Goal: Task Accomplishment & Management: Use online tool/utility

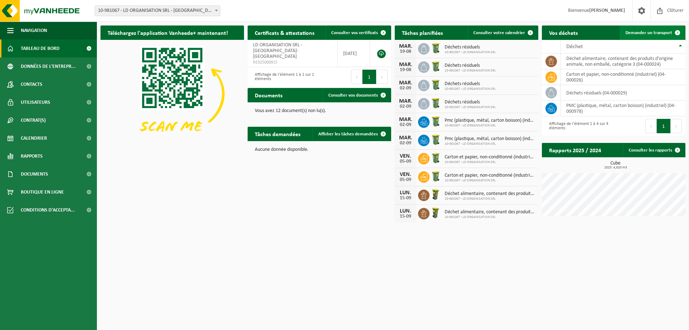
click at [677, 30] on span at bounding box center [677, 32] width 14 height 14
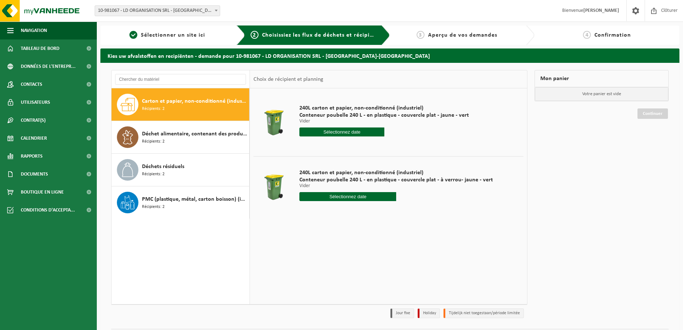
click at [345, 131] on input "text" at bounding box center [342, 131] width 85 height 9
click at [159, 133] on span "Déchet alimentaire, contenant des produits d'origine animale, non emballé, caté…" at bounding box center [194, 133] width 105 height 9
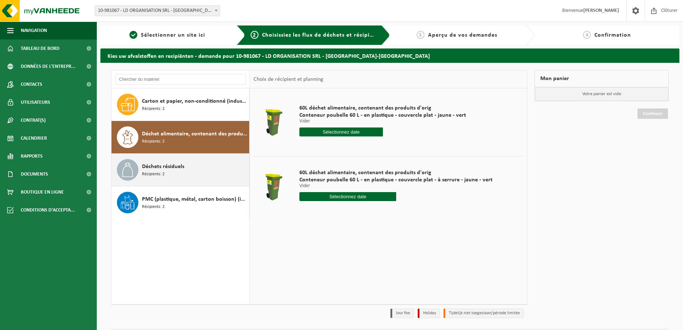
click at [170, 168] on span "Déchets résiduels" at bounding box center [163, 166] width 42 height 9
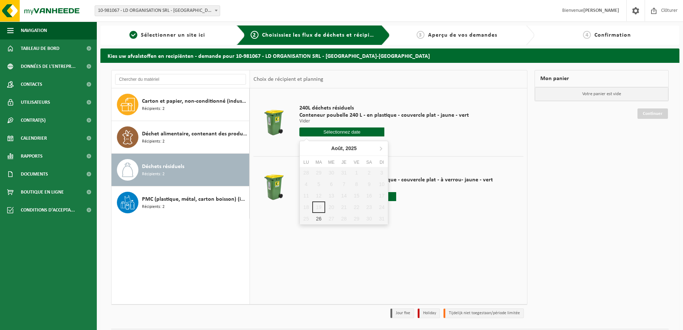
click at [319, 130] on input "text" at bounding box center [342, 131] width 85 height 9
click at [316, 218] on div "26" at bounding box center [318, 218] width 13 height 11
type input "à partir de 2025-08-26"
type input "2025-08-26"
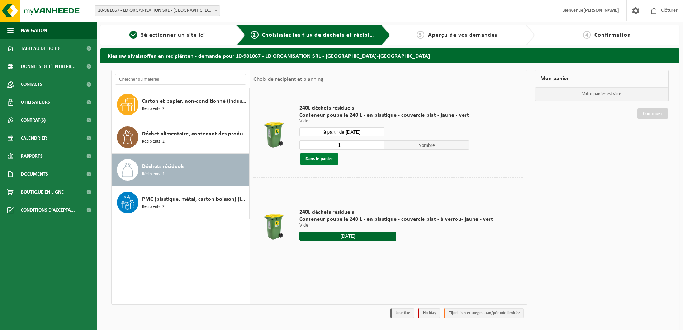
click at [326, 160] on button "Dans le panier" at bounding box center [319, 158] width 38 height 11
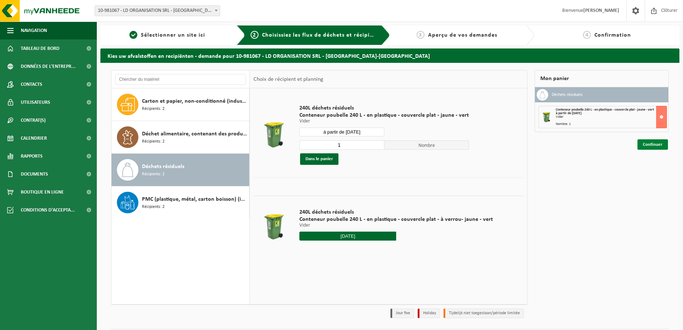
click at [650, 140] on link "Continuer" at bounding box center [653, 144] width 30 height 10
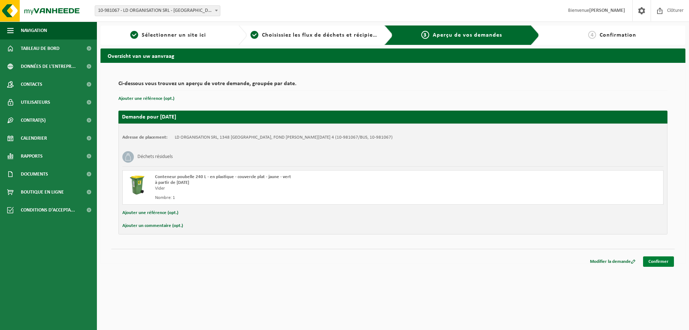
click at [657, 260] on link "Confirmer" at bounding box center [658, 261] width 31 height 10
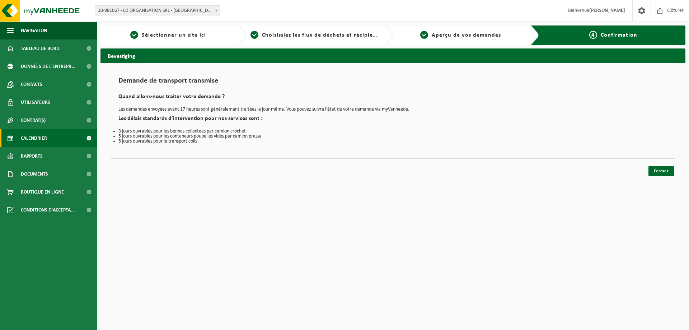
click at [51, 140] on link "Calendrier" at bounding box center [48, 138] width 97 height 18
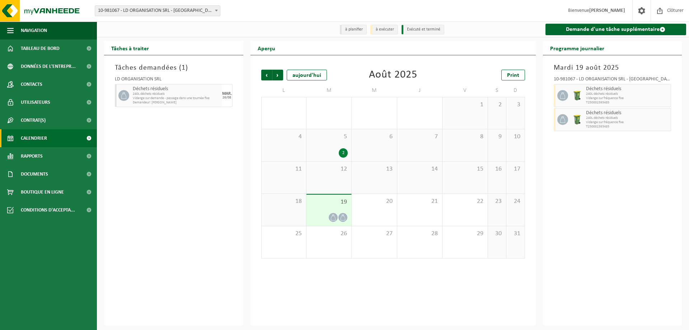
click at [342, 216] on icon at bounding box center [342, 217] width 5 height 6
click at [339, 217] on span at bounding box center [342, 217] width 9 height 9
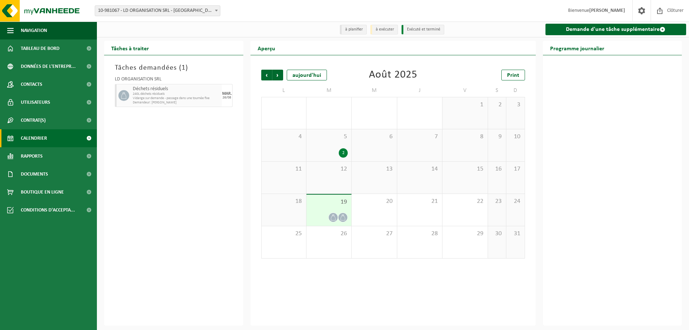
click at [339, 217] on span at bounding box center [342, 217] width 9 height 9
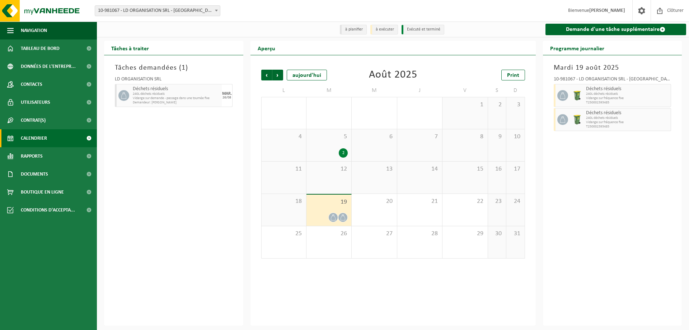
click at [580, 117] on img at bounding box center [576, 119] width 11 height 11
click at [581, 95] on img at bounding box center [576, 95] width 11 height 11
click at [559, 94] on icon at bounding box center [562, 95] width 6 height 6
click at [559, 120] on icon at bounding box center [562, 119] width 6 height 6
click at [552, 127] on div "10-981067 - LD ORGANISATION SRL - LOUVAIN-LA-NEUVE Déchets résiduels 240L déche…" at bounding box center [612, 102] width 125 height 59
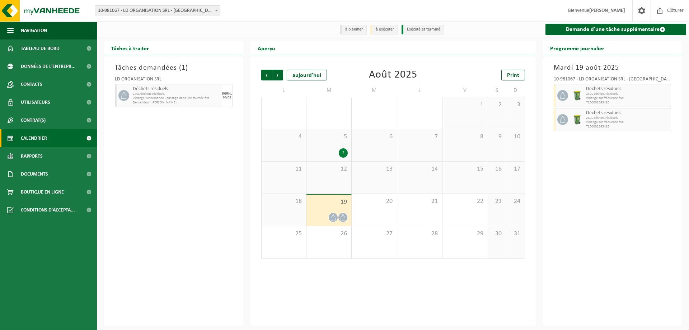
click at [322, 209] on div "19" at bounding box center [328, 209] width 45 height 31
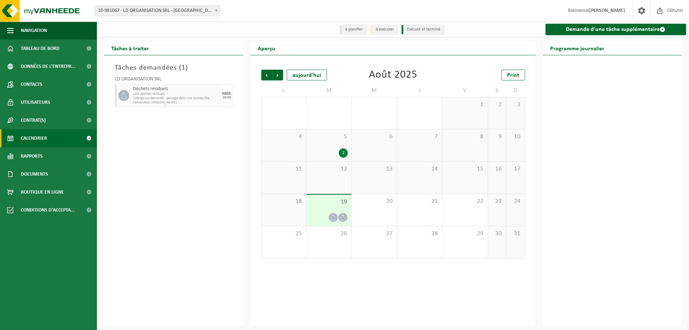
click at [322, 209] on div "19" at bounding box center [328, 209] width 45 height 31
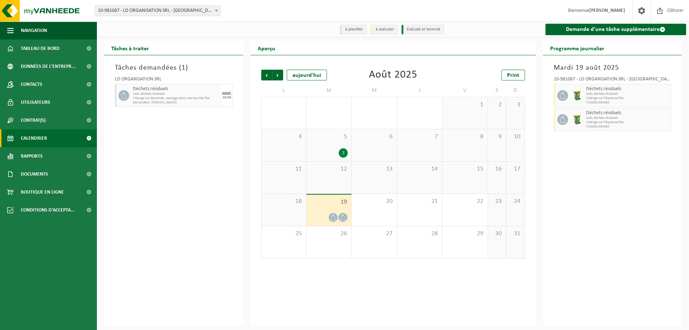
click at [126, 94] on icon at bounding box center [124, 95] width 6 height 6
click at [54, 49] on span "Tableau de bord" at bounding box center [40, 48] width 39 height 18
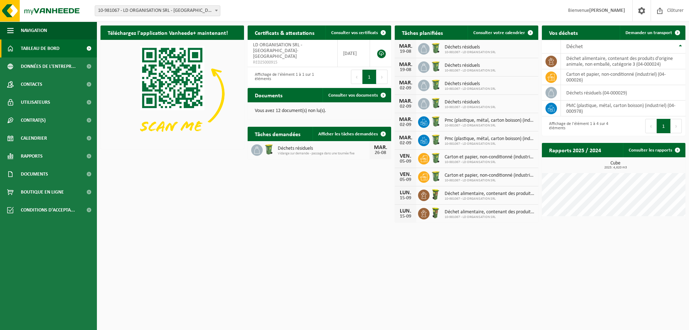
click at [454, 46] on span "Déchets résiduels" at bounding box center [469, 47] width 51 height 6
click at [407, 48] on div "MAR. 19-08" at bounding box center [406, 49] width 22 height 18
click at [402, 50] on div "19-08" at bounding box center [405, 51] width 14 height 5
click at [444, 49] on div "Déchets résiduels 10-981067 - LD ORGANISATION SRL" at bounding box center [468, 48] width 55 height 11
click at [475, 50] on span "10-981067 - LD ORGANISATION SRL" at bounding box center [469, 52] width 51 height 4
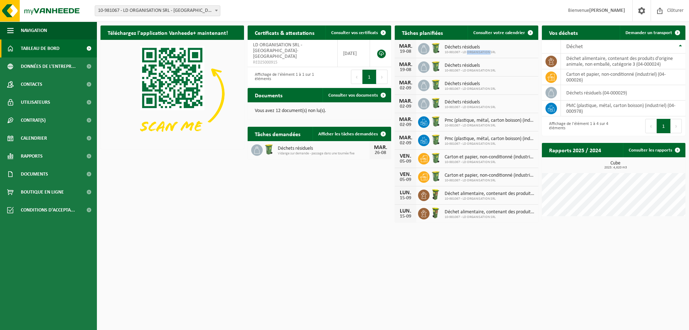
click at [475, 50] on span "10-981067 - LD ORGANISATION SRL" at bounding box center [469, 52] width 51 height 4
click at [488, 51] on span "10-981067 - LD ORGANISATION SRL" at bounding box center [469, 52] width 51 height 4
click at [518, 34] on span "Consulter votre calendrier" at bounding box center [499, 32] width 52 height 5
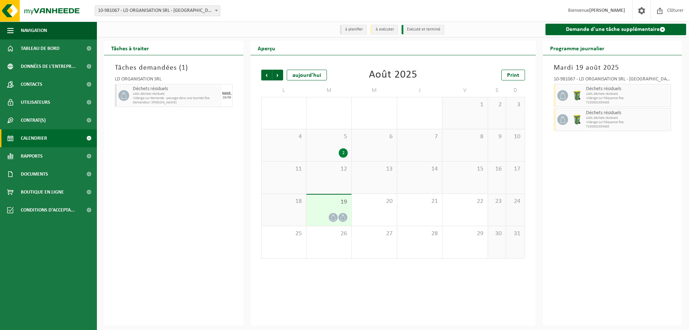
click at [340, 213] on div at bounding box center [343, 217] width 10 height 10
click at [608, 115] on div "Déchets résiduels 240L déchets résiduels Vidange sur fréquence fixe T2500023934…" at bounding box center [627, 119] width 87 height 23
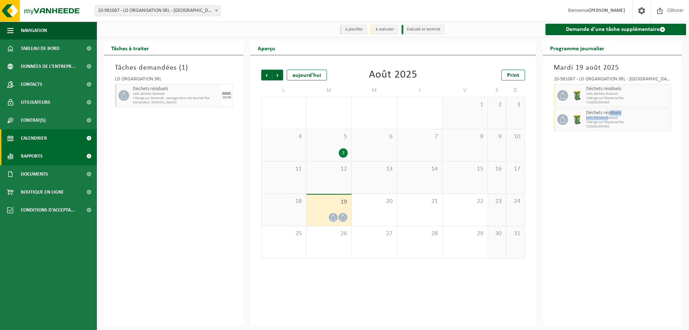
click at [67, 155] on link "Rapports" at bounding box center [48, 156] width 97 height 18
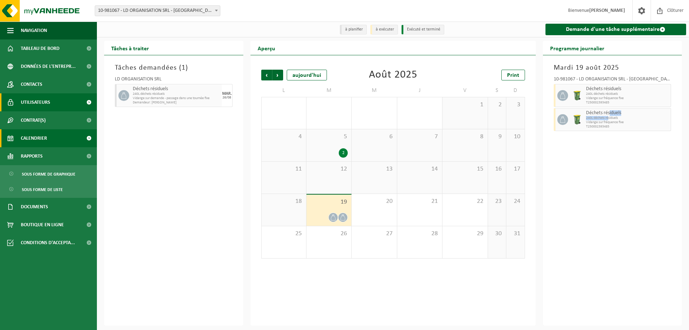
click at [49, 99] on span "Utilisateurs" at bounding box center [35, 102] width 29 height 18
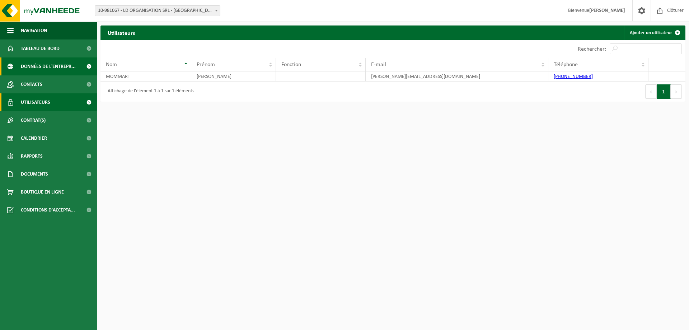
click at [51, 62] on span "Données de l'entrepr..." at bounding box center [48, 66] width 55 height 18
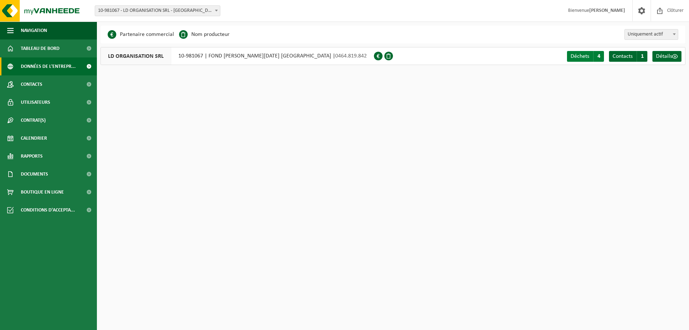
click at [600, 58] on span "4" at bounding box center [598, 56] width 11 height 11
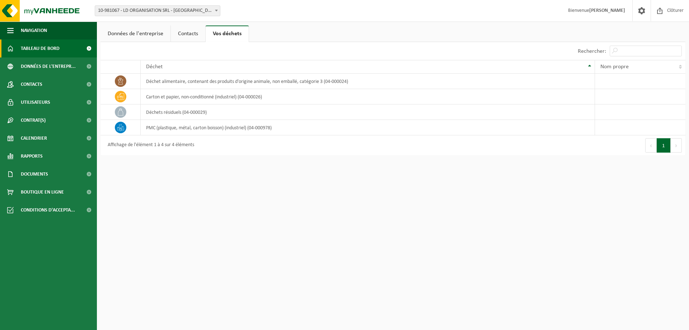
click at [41, 44] on span "Tableau de bord" at bounding box center [40, 48] width 39 height 18
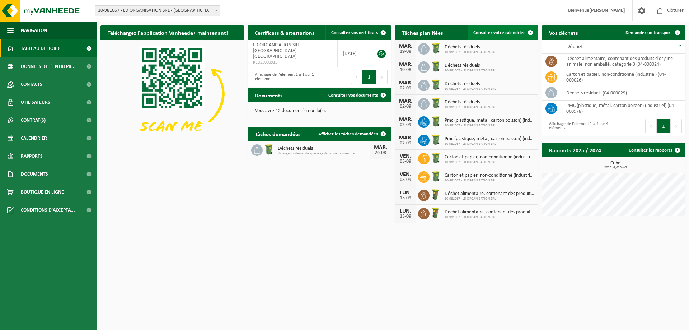
click at [489, 29] on link "Consulter votre calendrier" at bounding box center [502, 32] width 70 height 14
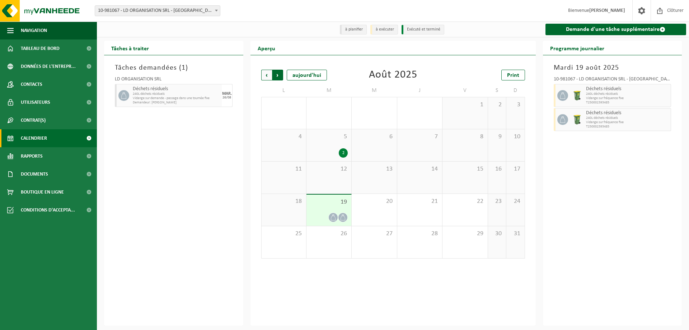
click at [268, 74] on span "Précédent" at bounding box center [266, 75] width 11 height 11
click at [342, 186] on div "1" at bounding box center [343, 184] width 9 height 9
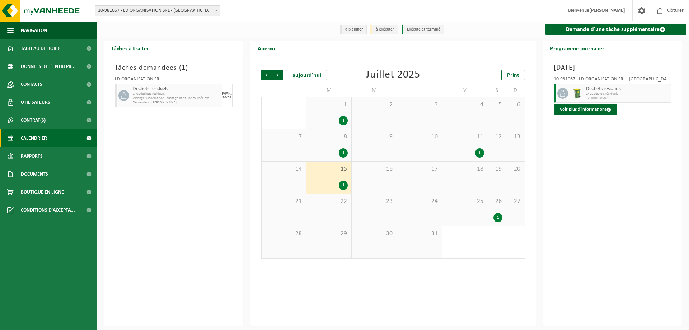
click at [495, 218] on div "1" at bounding box center [497, 217] width 9 height 9
click at [474, 152] on div "1" at bounding box center [465, 152] width 38 height 9
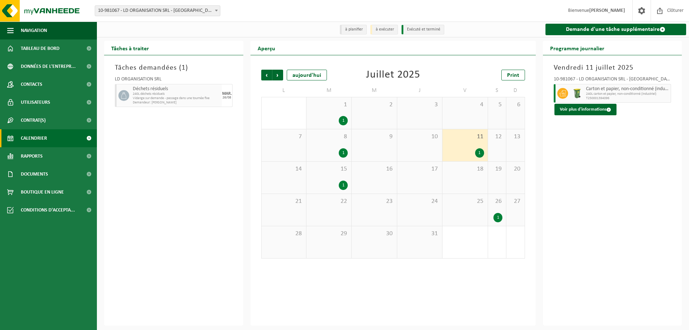
click at [340, 119] on div "1" at bounding box center [343, 120] width 9 height 9
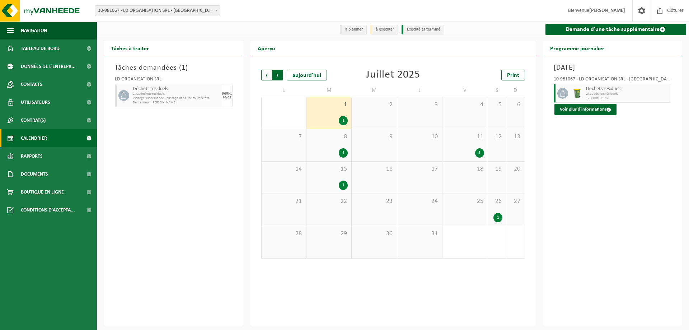
click at [265, 76] on span "Précédent" at bounding box center [266, 75] width 11 height 11
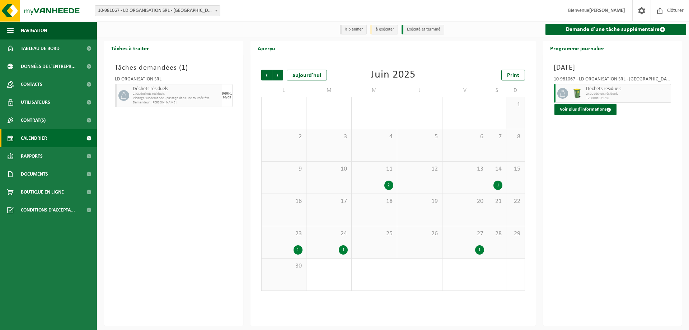
click at [390, 186] on div "2" at bounding box center [388, 184] width 9 height 9
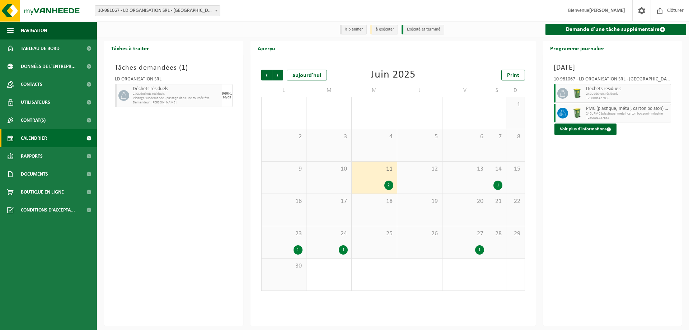
click at [343, 250] on div "1" at bounding box center [343, 249] width 9 height 9
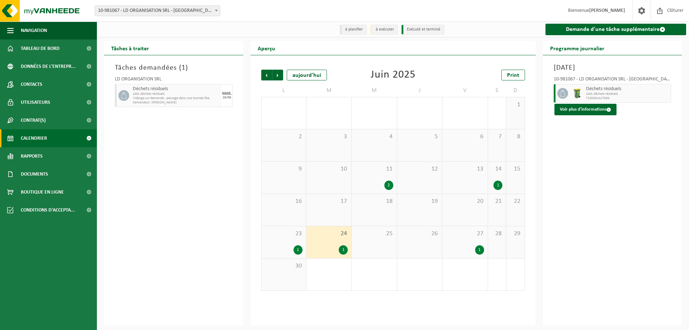
click at [297, 248] on div "1" at bounding box center [297, 249] width 9 height 9
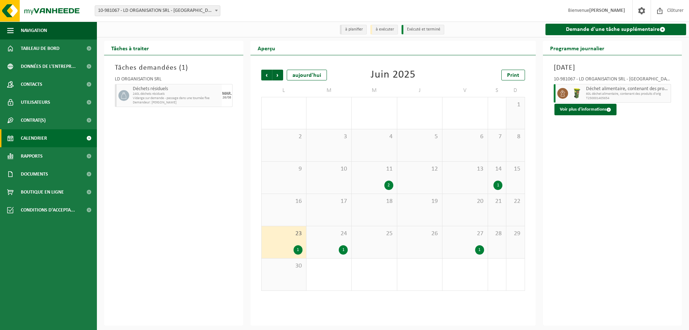
click at [480, 247] on div "1" at bounding box center [479, 249] width 9 height 9
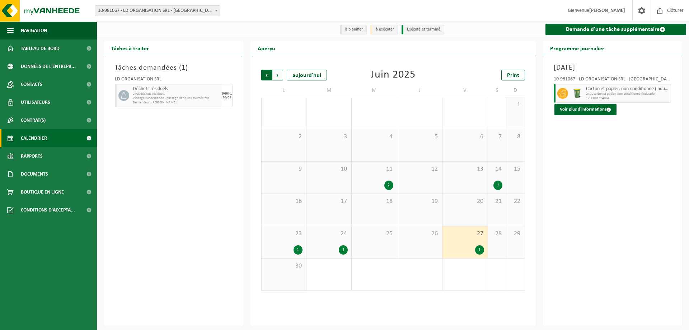
click at [278, 75] on span "Suivant" at bounding box center [277, 75] width 11 height 11
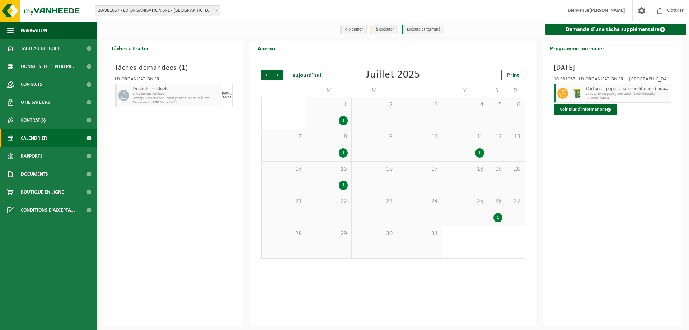
click at [278, 75] on span "Suivant" at bounding box center [277, 75] width 11 height 11
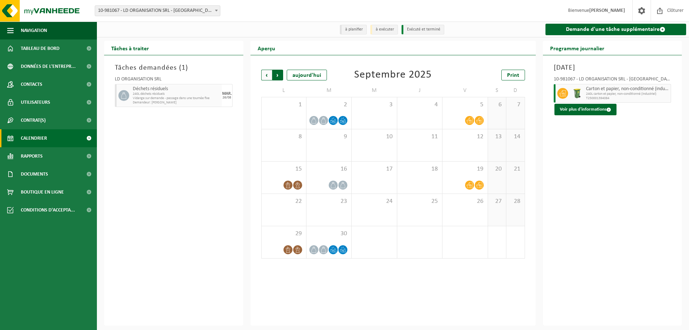
click at [268, 77] on span "Précédent" at bounding box center [266, 75] width 11 height 11
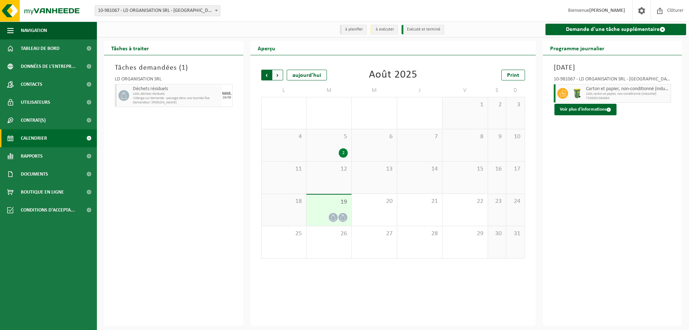
click at [282, 76] on span "Suivant" at bounding box center [277, 75] width 11 height 11
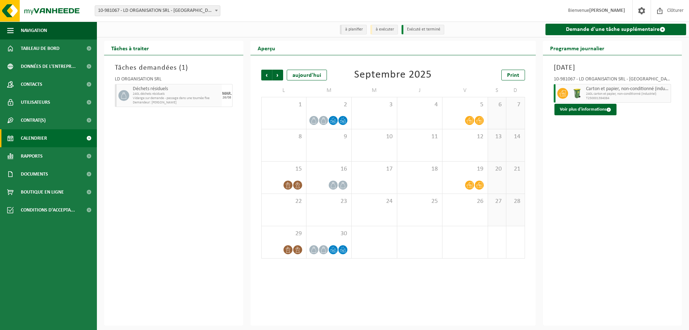
click at [282, 76] on span "Suivant" at bounding box center [277, 75] width 11 height 11
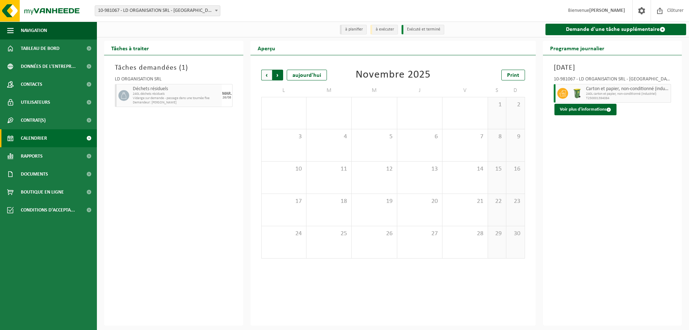
click at [262, 71] on span "Précédent" at bounding box center [266, 75] width 11 height 11
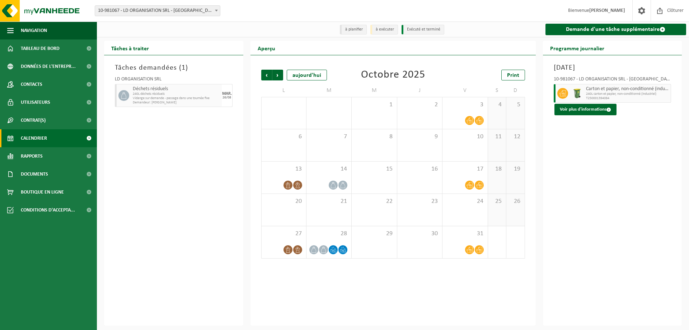
click at [262, 71] on span "Précédent" at bounding box center [266, 75] width 11 height 11
click at [510, 76] on span "Print" at bounding box center [513, 75] width 12 height 6
click at [266, 76] on span "Précédent" at bounding box center [266, 75] width 11 height 11
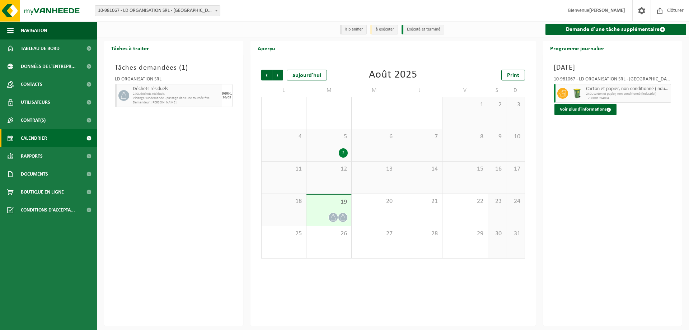
click at [594, 96] on span "240L carton et papier, non-conditionné (industriel)" at bounding box center [627, 94] width 83 height 4
click at [345, 155] on div "2" at bounding box center [343, 152] width 9 height 9
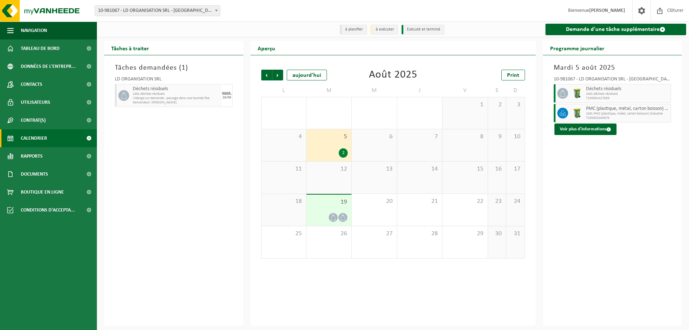
click at [337, 209] on div "19" at bounding box center [328, 209] width 45 height 31
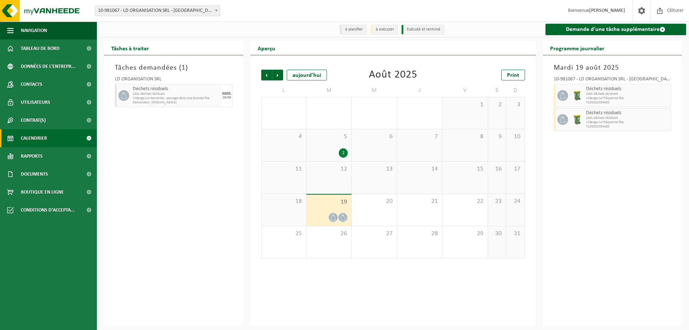
click at [341, 149] on div "2" at bounding box center [343, 152] width 9 height 9
